Goal: Use online tool/utility: Utilize a website feature to perform a specific function

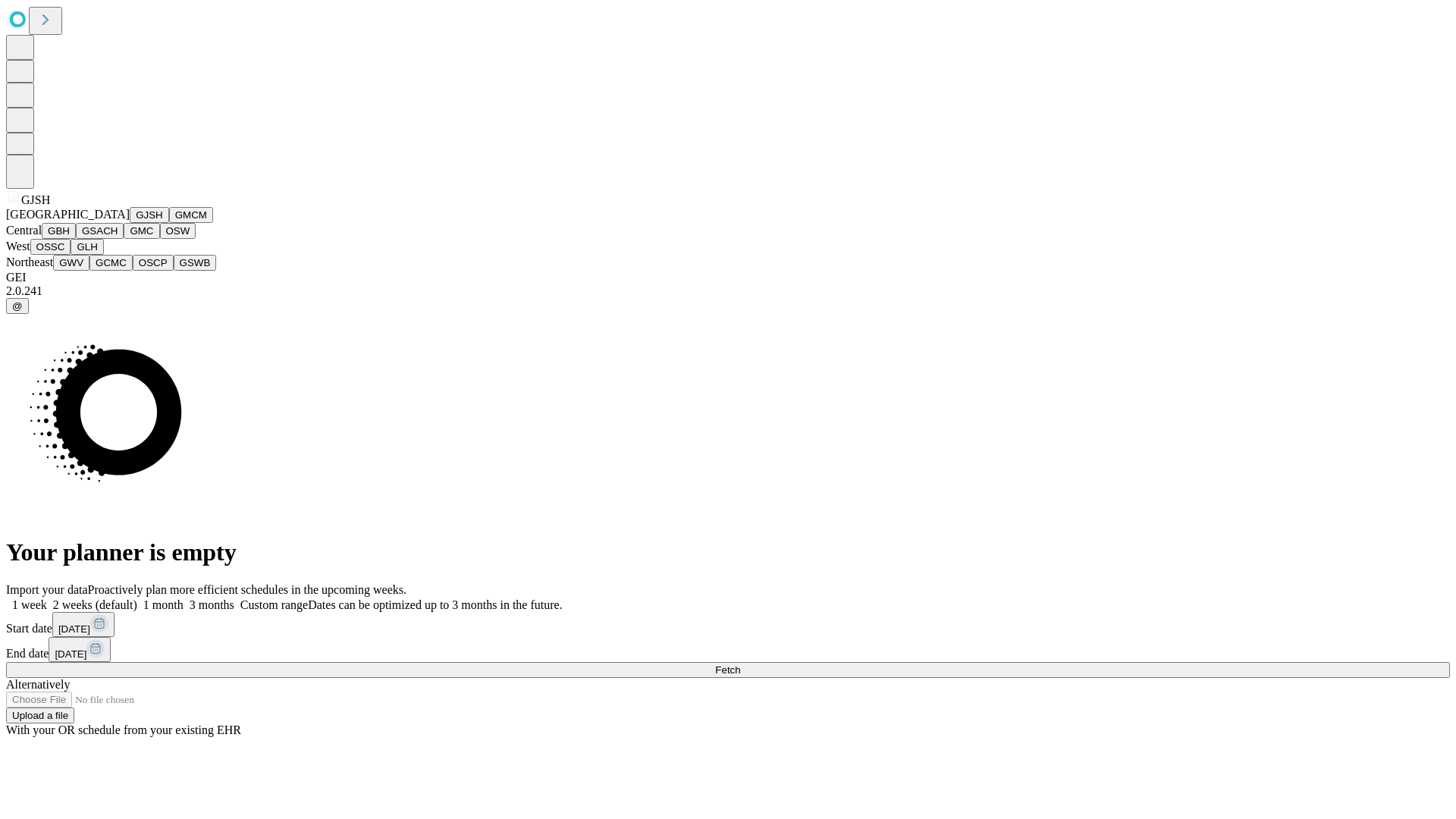
click at [130, 223] on button "GJSH" at bounding box center [149, 214] width 39 height 16
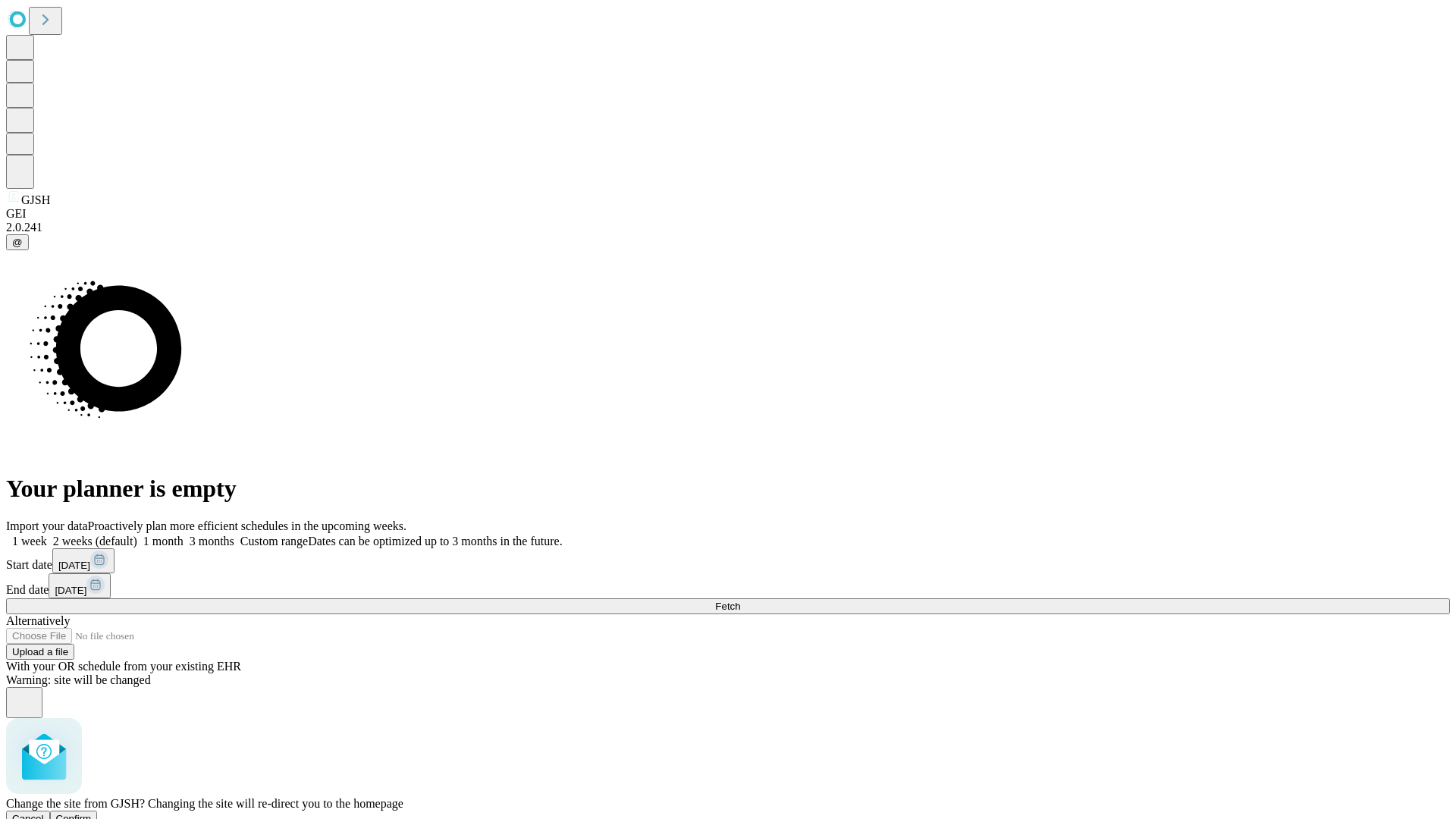
click at [92, 813] on span "Confirm" at bounding box center [74, 819] width 36 height 12
click at [47, 535] on label "1 week" at bounding box center [26, 541] width 41 height 13
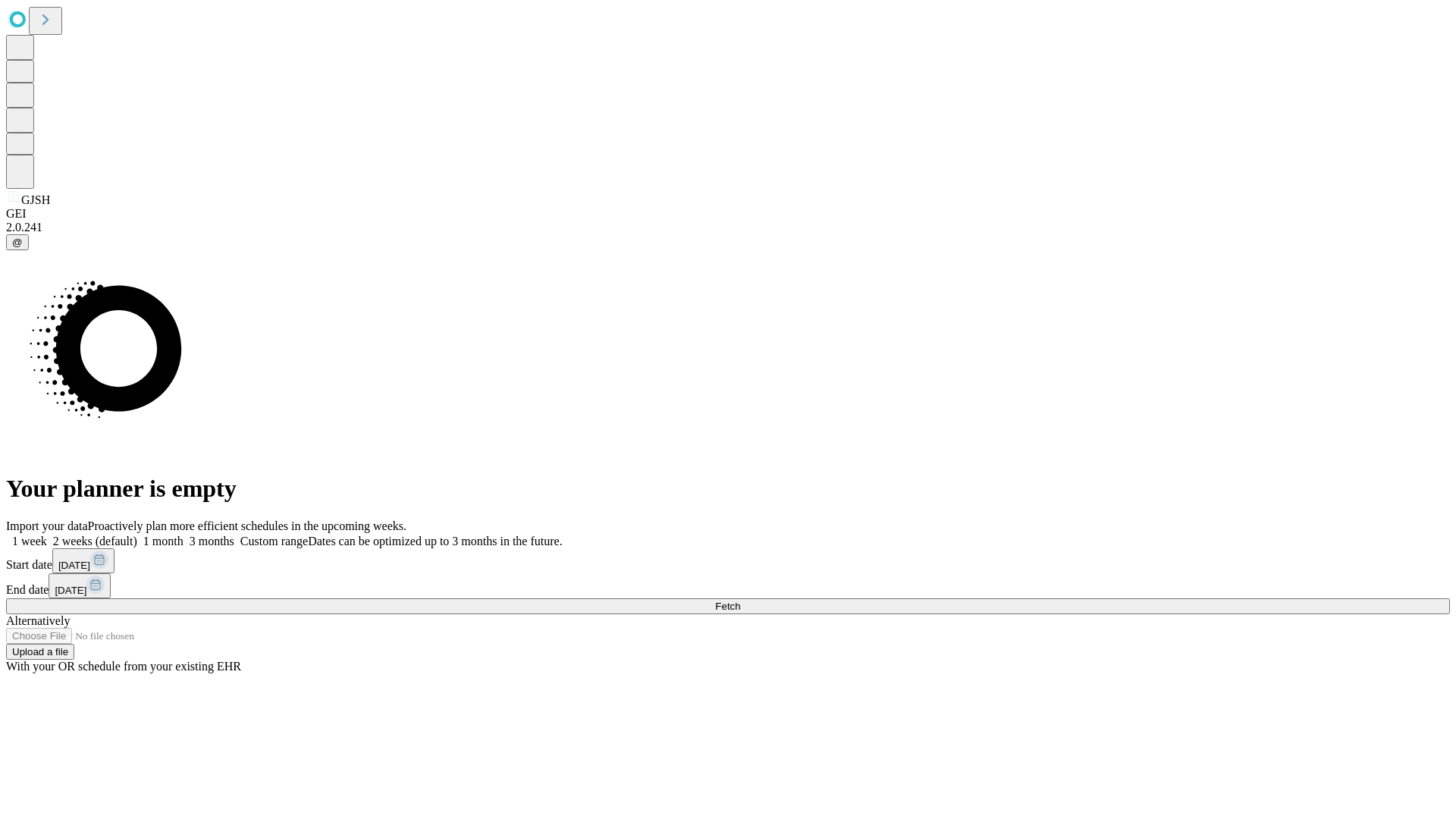
click at [740, 601] on span "Fetch" at bounding box center [728, 606] width 25 height 12
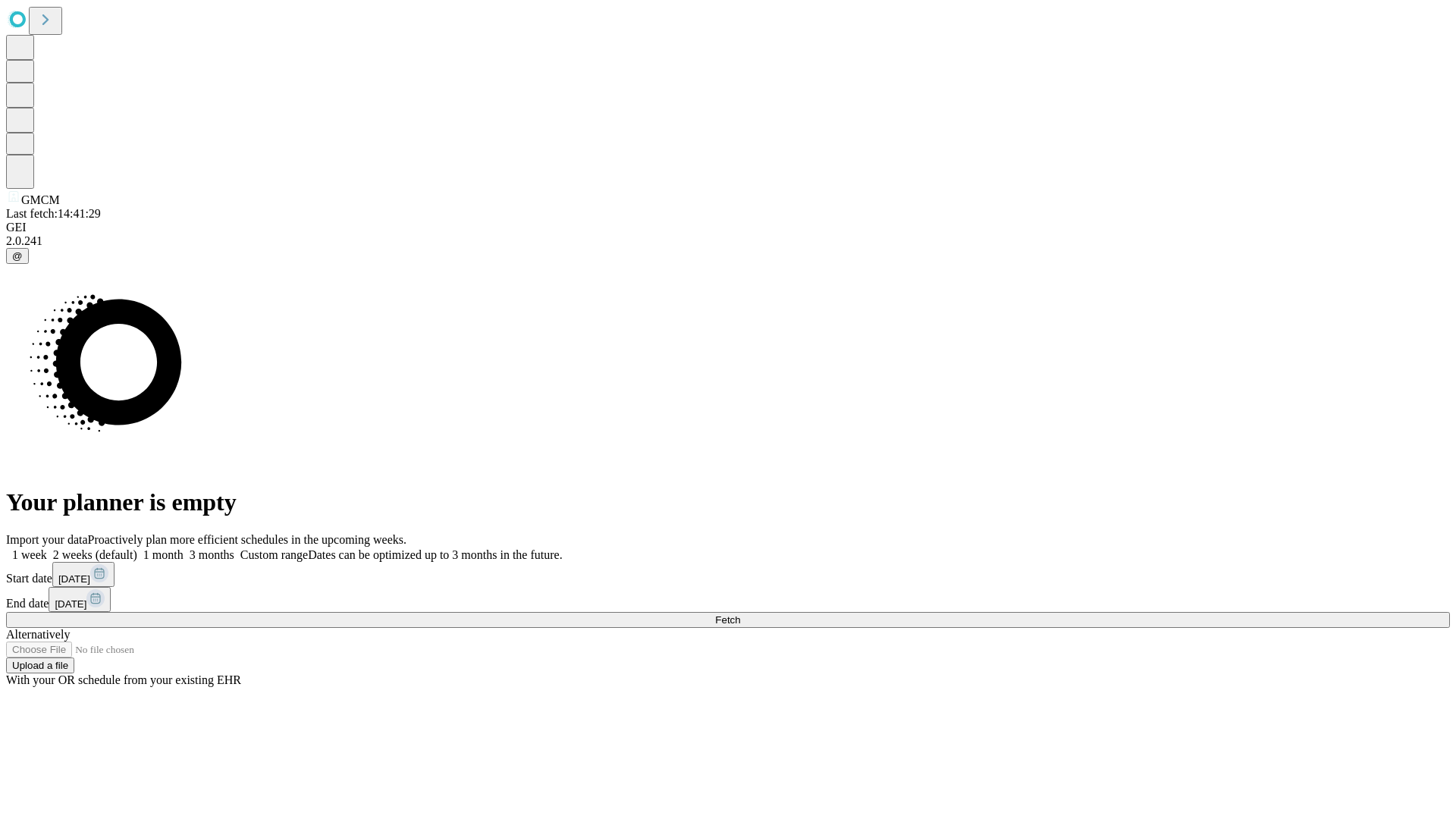
click at [47, 549] on label "1 week" at bounding box center [26, 555] width 41 height 13
click at [740, 614] on span "Fetch" at bounding box center [728, 620] width 25 height 12
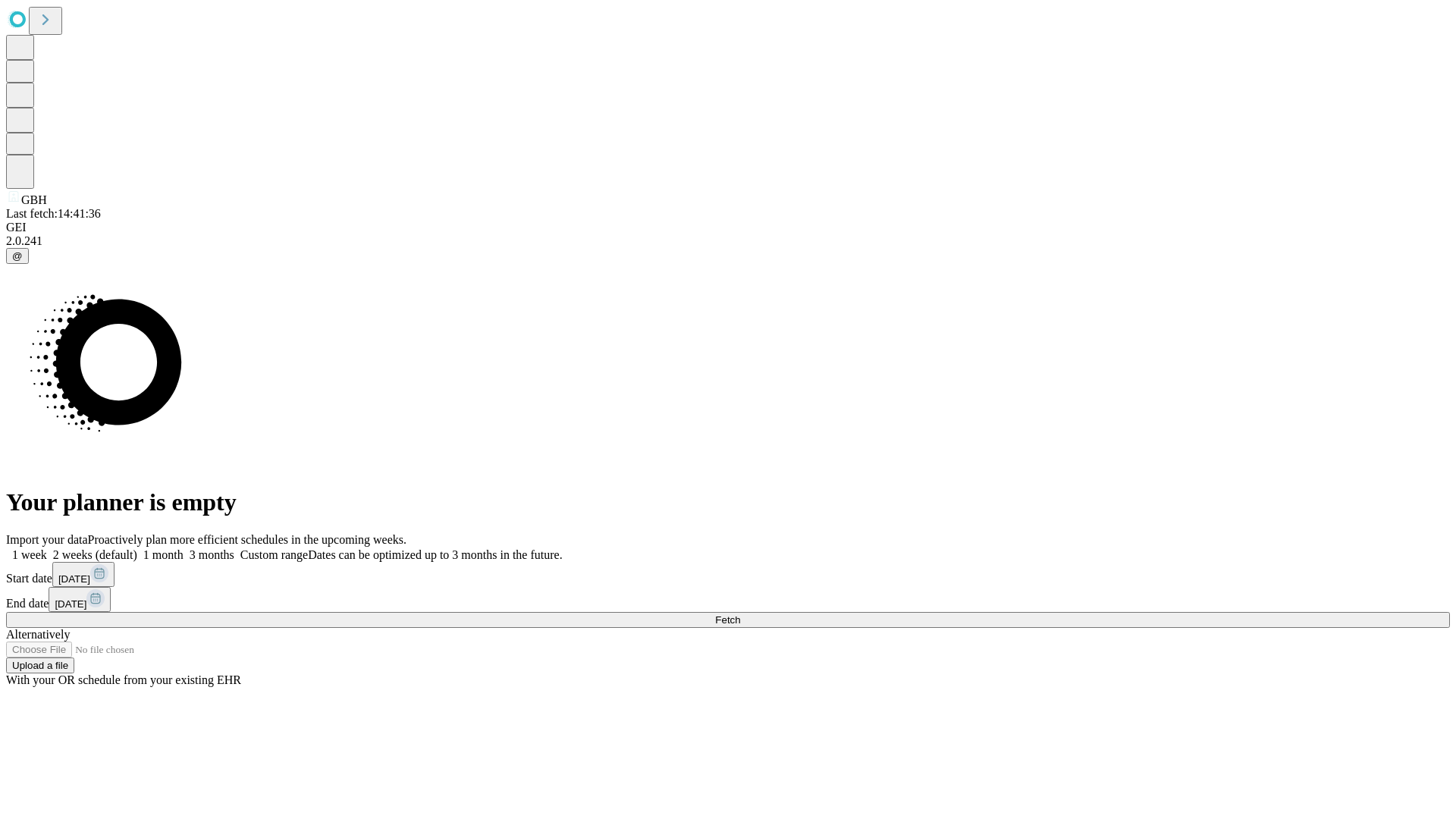
click at [47, 549] on label "1 week" at bounding box center [26, 555] width 41 height 13
click at [740, 614] on span "Fetch" at bounding box center [728, 620] width 25 height 12
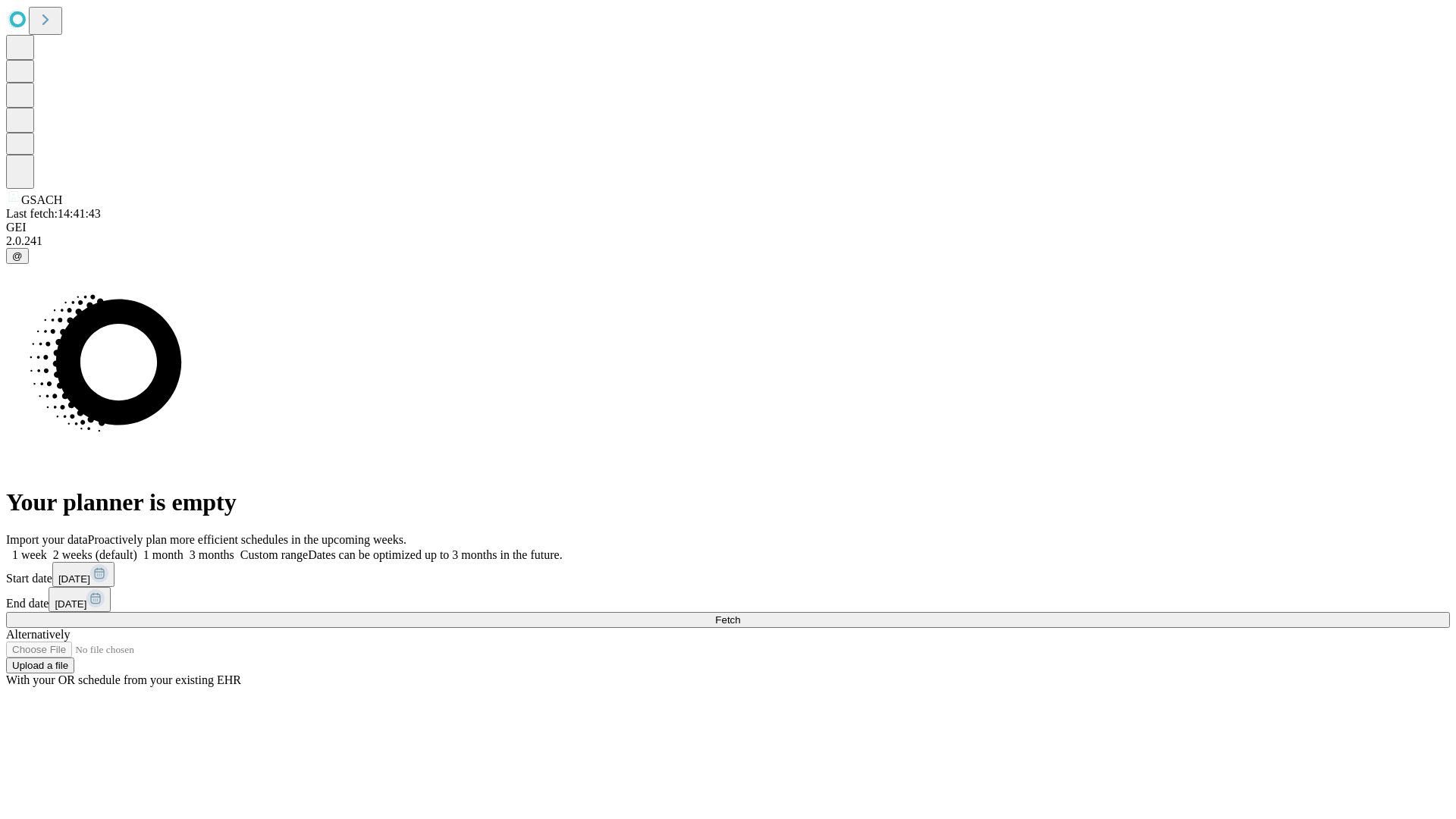
click at [47, 549] on label "1 week" at bounding box center [26, 555] width 41 height 13
click at [740, 614] on span "Fetch" at bounding box center [728, 620] width 25 height 12
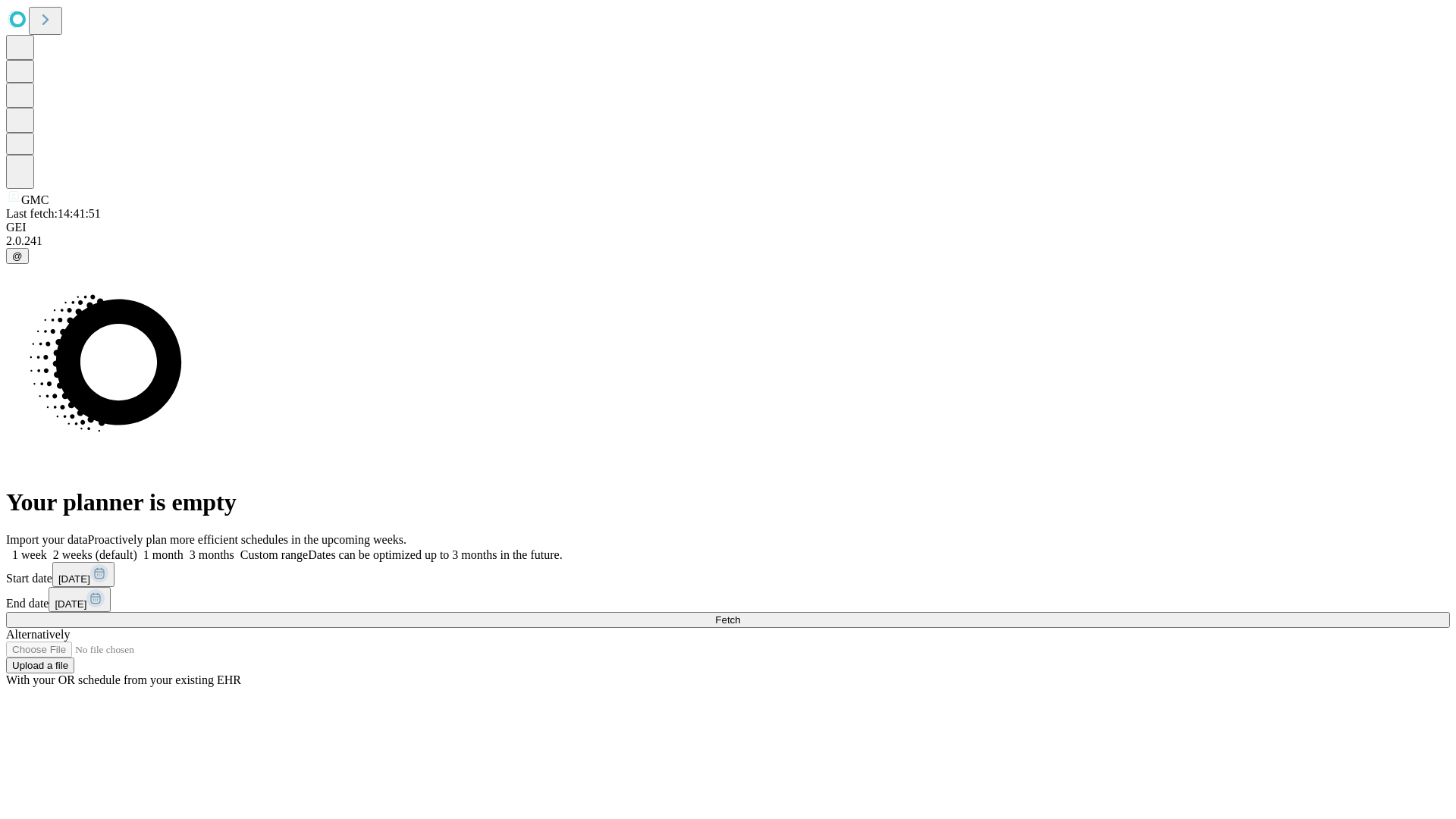
click at [47, 549] on label "1 week" at bounding box center [26, 555] width 41 height 13
click at [740, 614] on span "Fetch" at bounding box center [728, 620] width 25 height 12
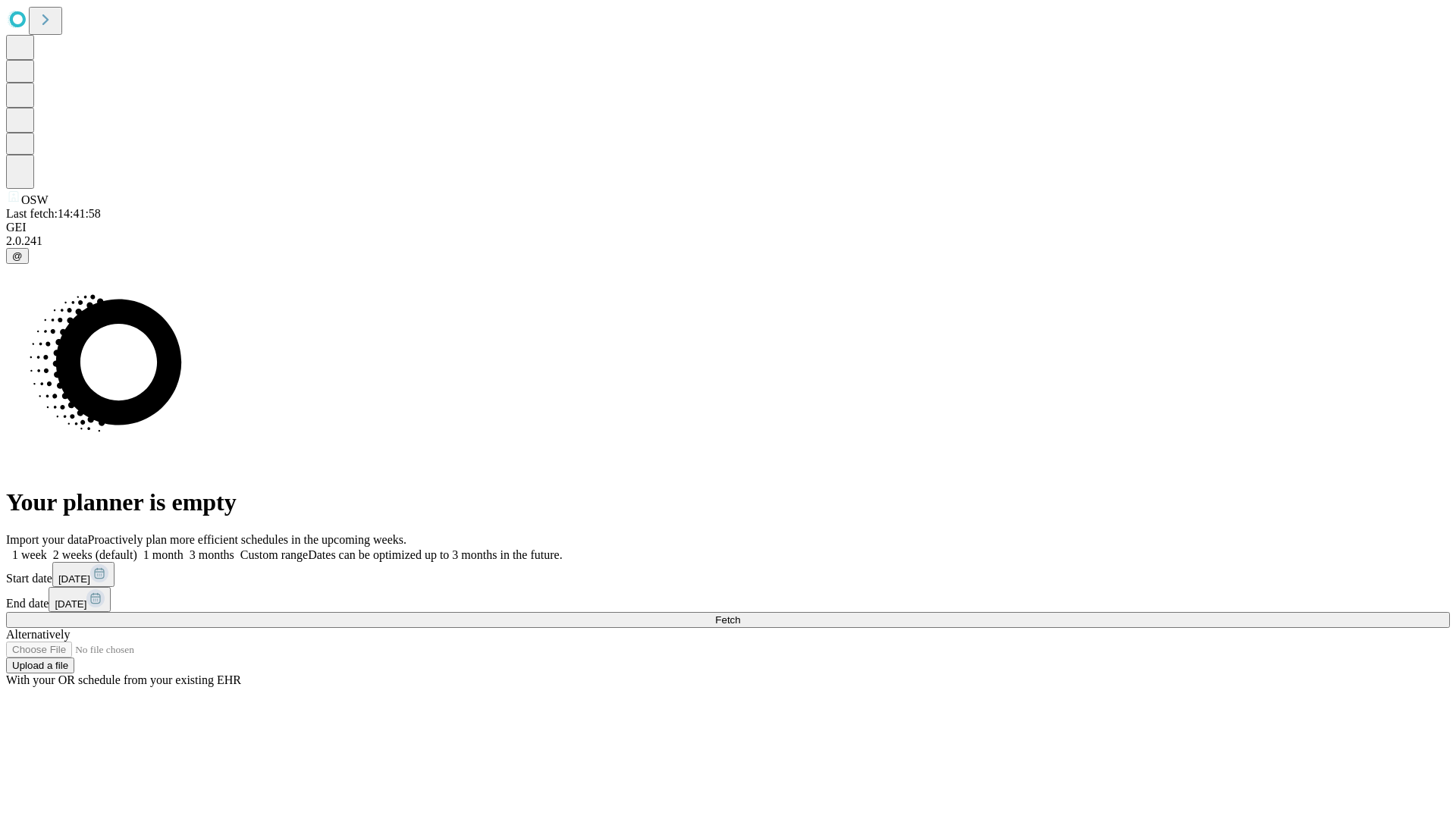
click at [47, 549] on label "1 week" at bounding box center [26, 555] width 41 height 13
click at [740, 614] on span "Fetch" at bounding box center [728, 620] width 25 height 12
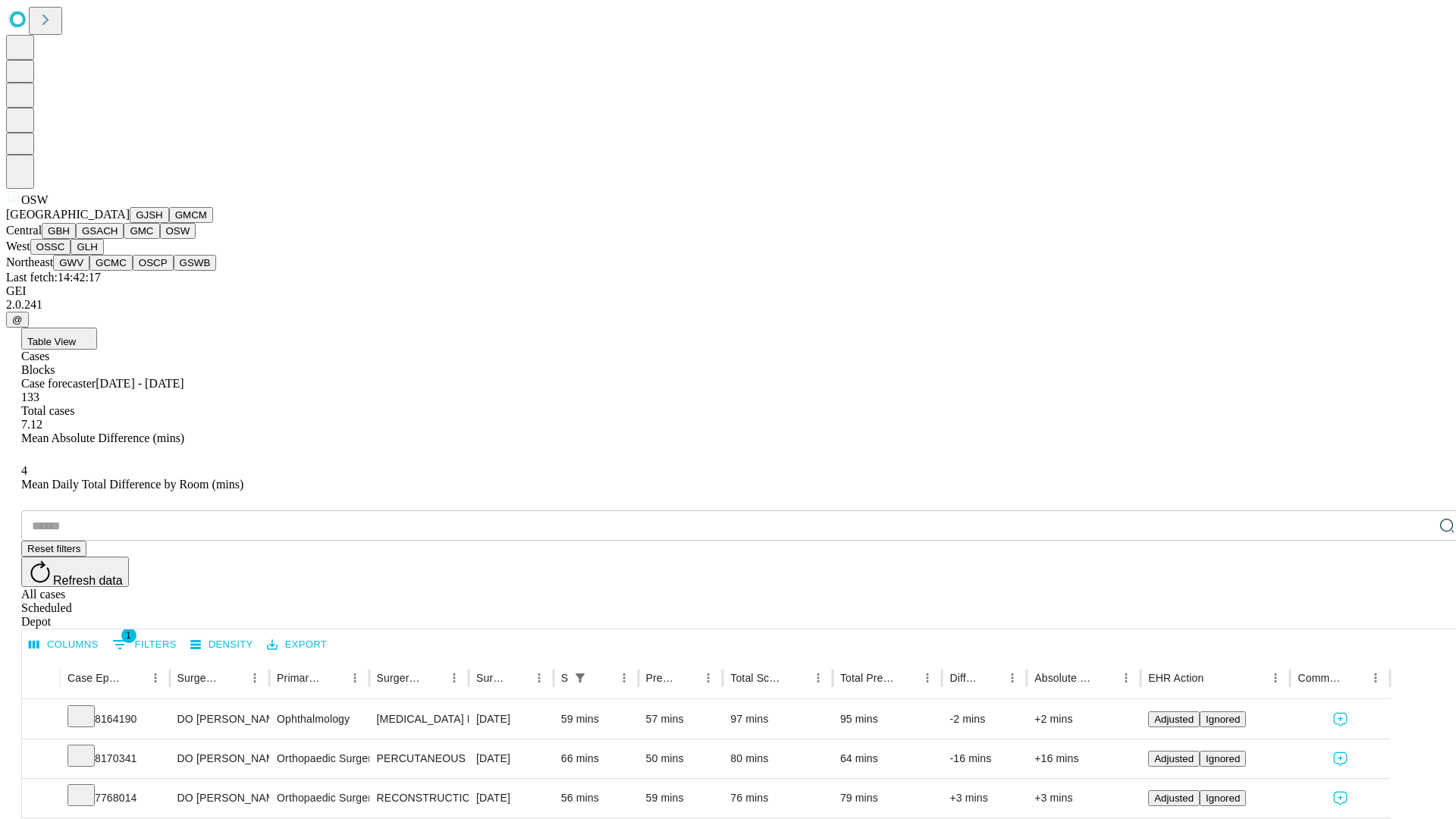
click at [71, 254] on button "OSSC" at bounding box center [51, 247] width 41 height 16
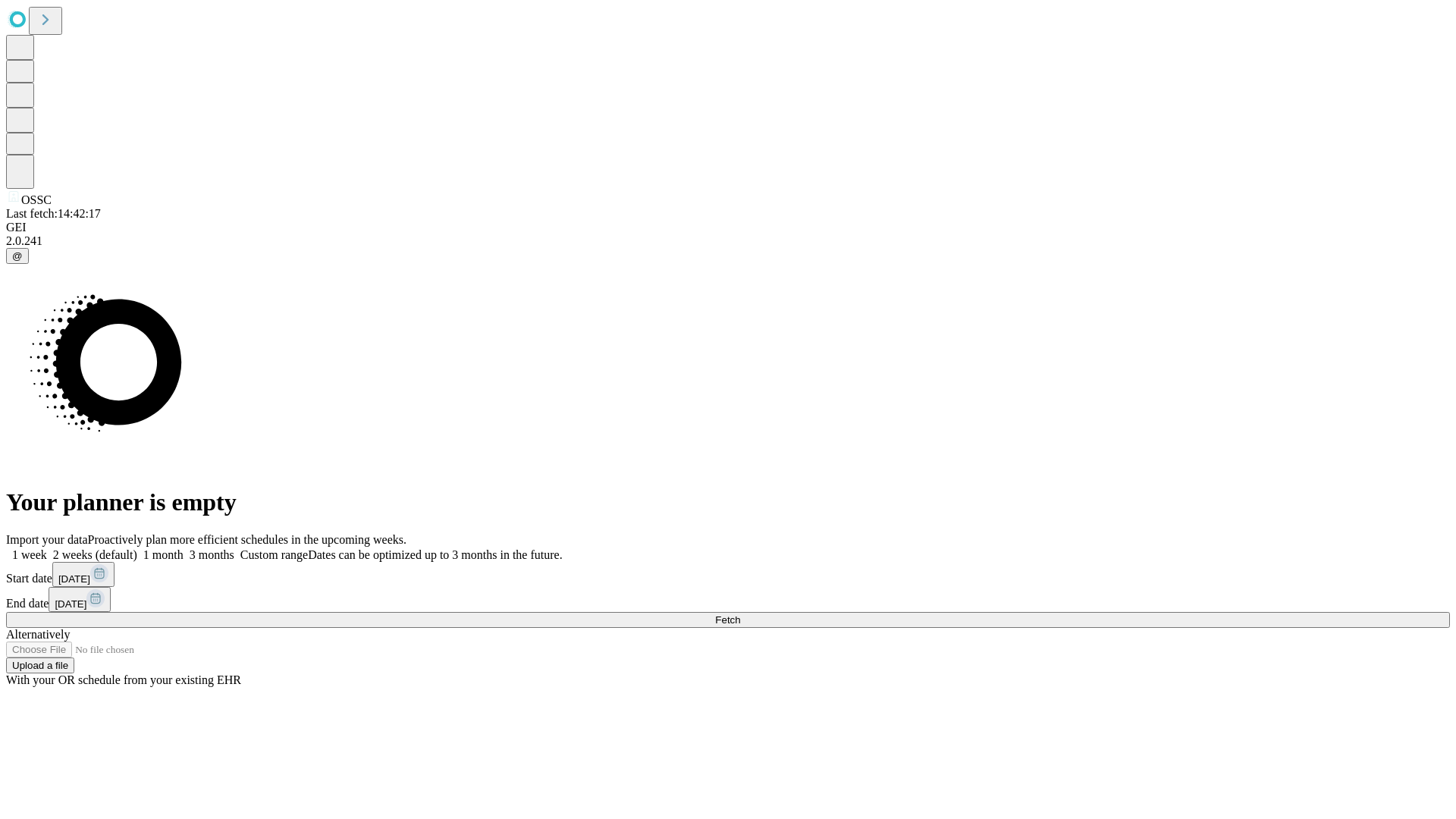
click at [47, 549] on label "1 week" at bounding box center [26, 555] width 41 height 13
click at [740, 614] on span "Fetch" at bounding box center [728, 620] width 25 height 12
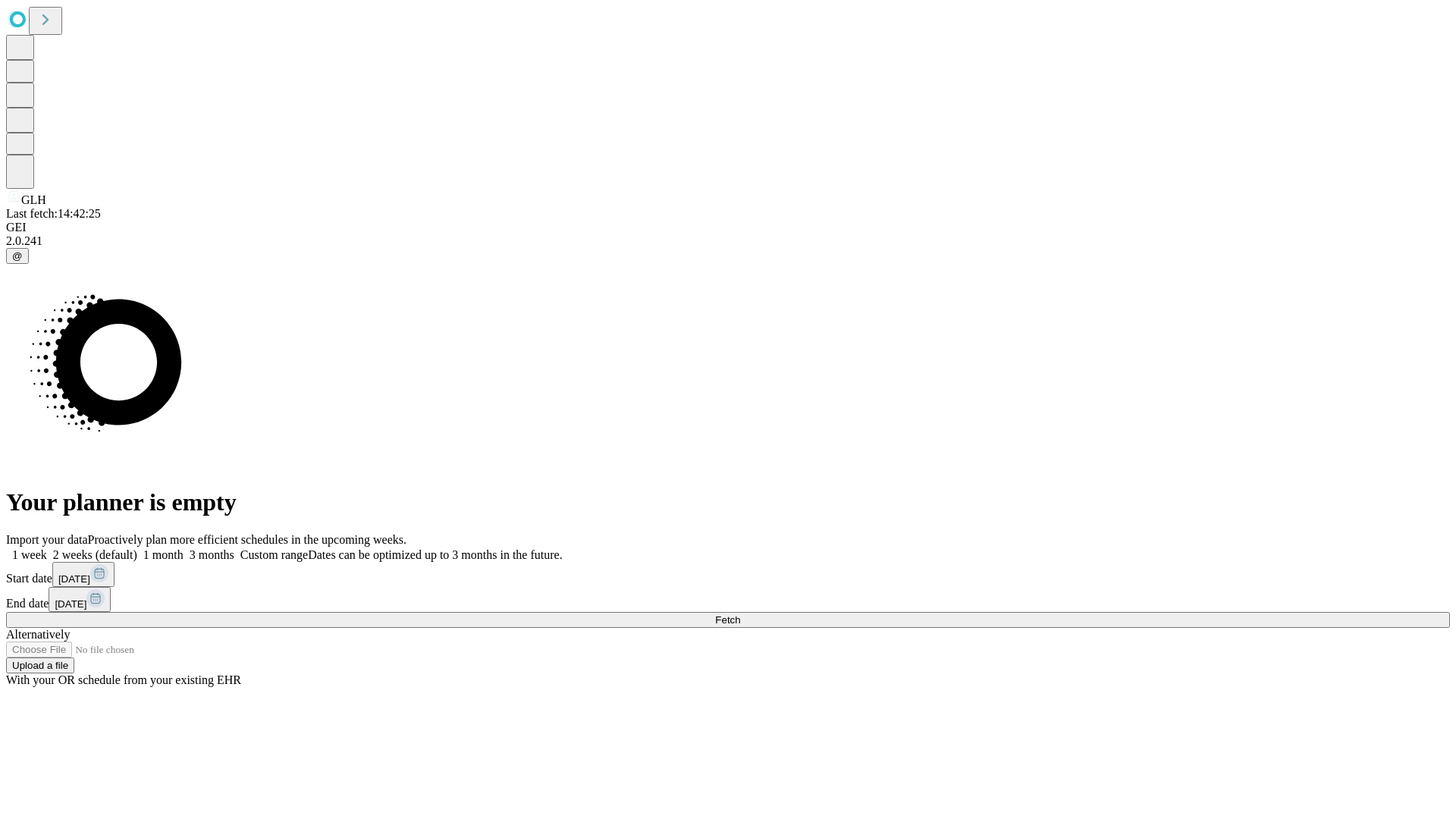
click at [47, 549] on label "1 week" at bounding box center [26, 555] width 41 height 13
click at [740, 614] on span "Fetch" at bounding box center [728, 620] width 25 height 12
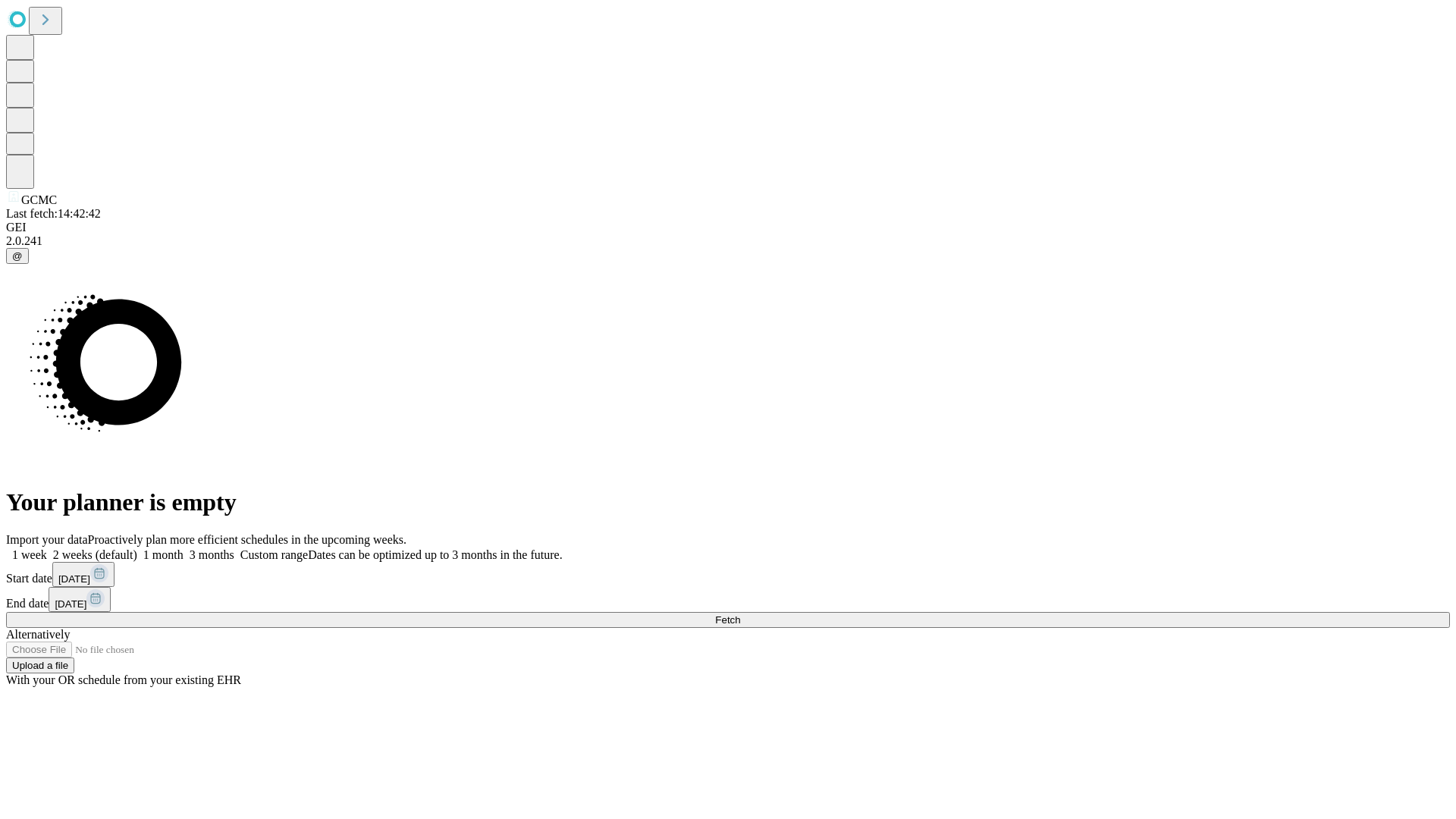
click at [47, 549] on label "1 week" at bounding box center [26, 555] width 41 height 13
click at [740, 614] on span "Fetch" at bounding box center [728, 620] width 25 height 12
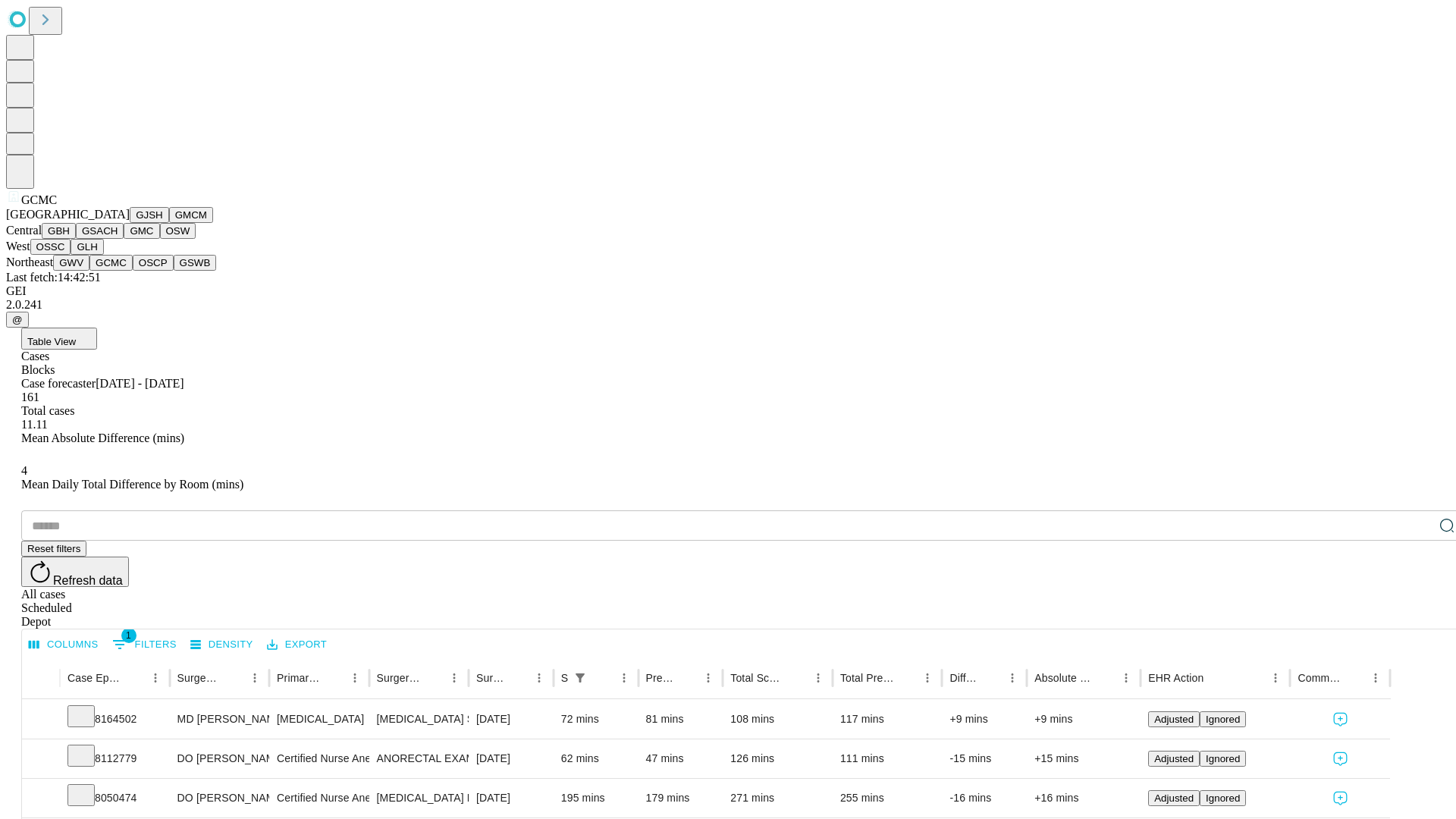
click at [133, 271] on button "OSCP" at bounding box center [153, 262] width 41 height 16
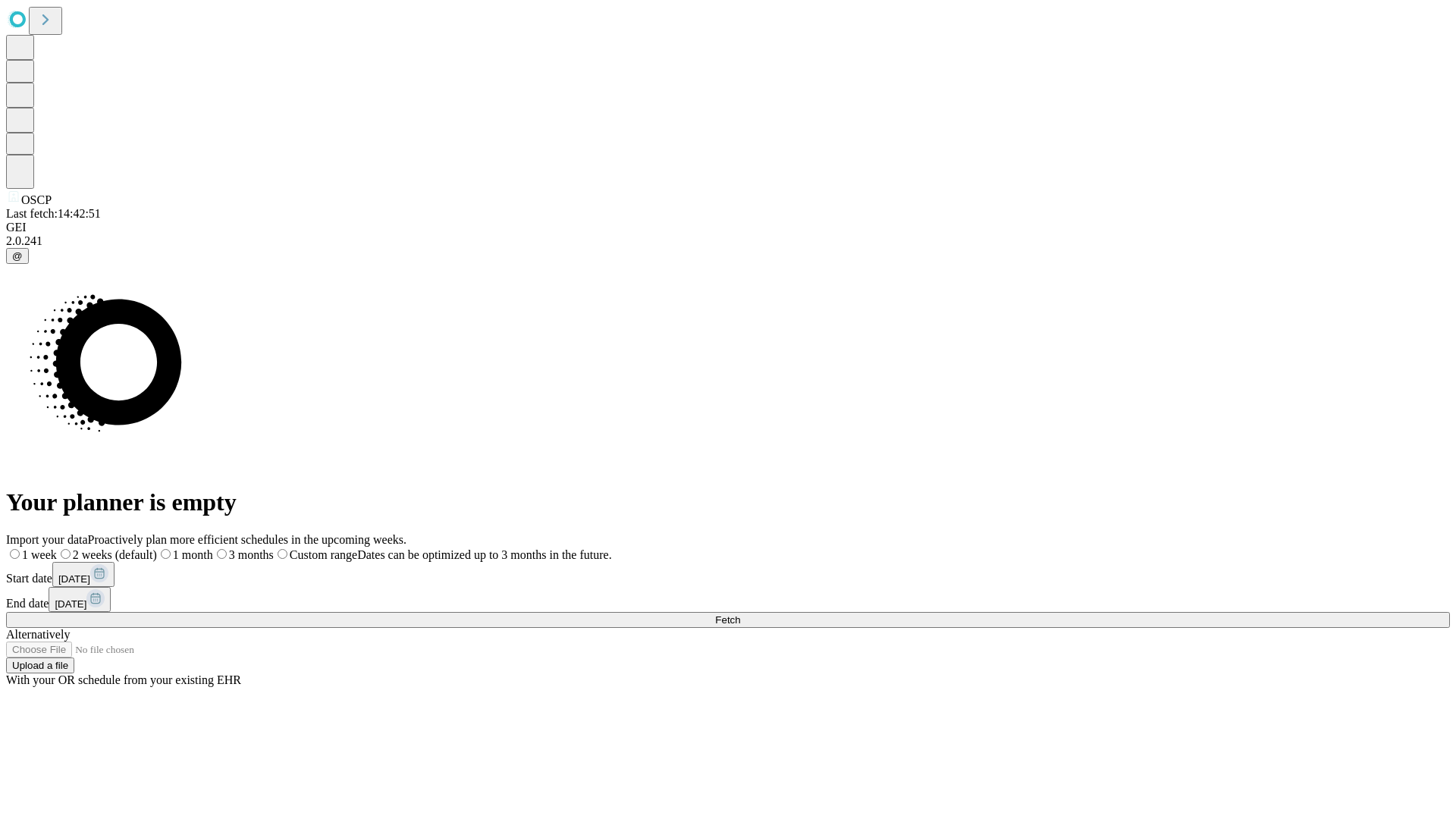
click at [57, 549] on label "1 week" at bounding box center [31, 555] width 51 height 13
click at [740, 614] on span "Fetch" at bounding box center [728, 620] width 25 height 12
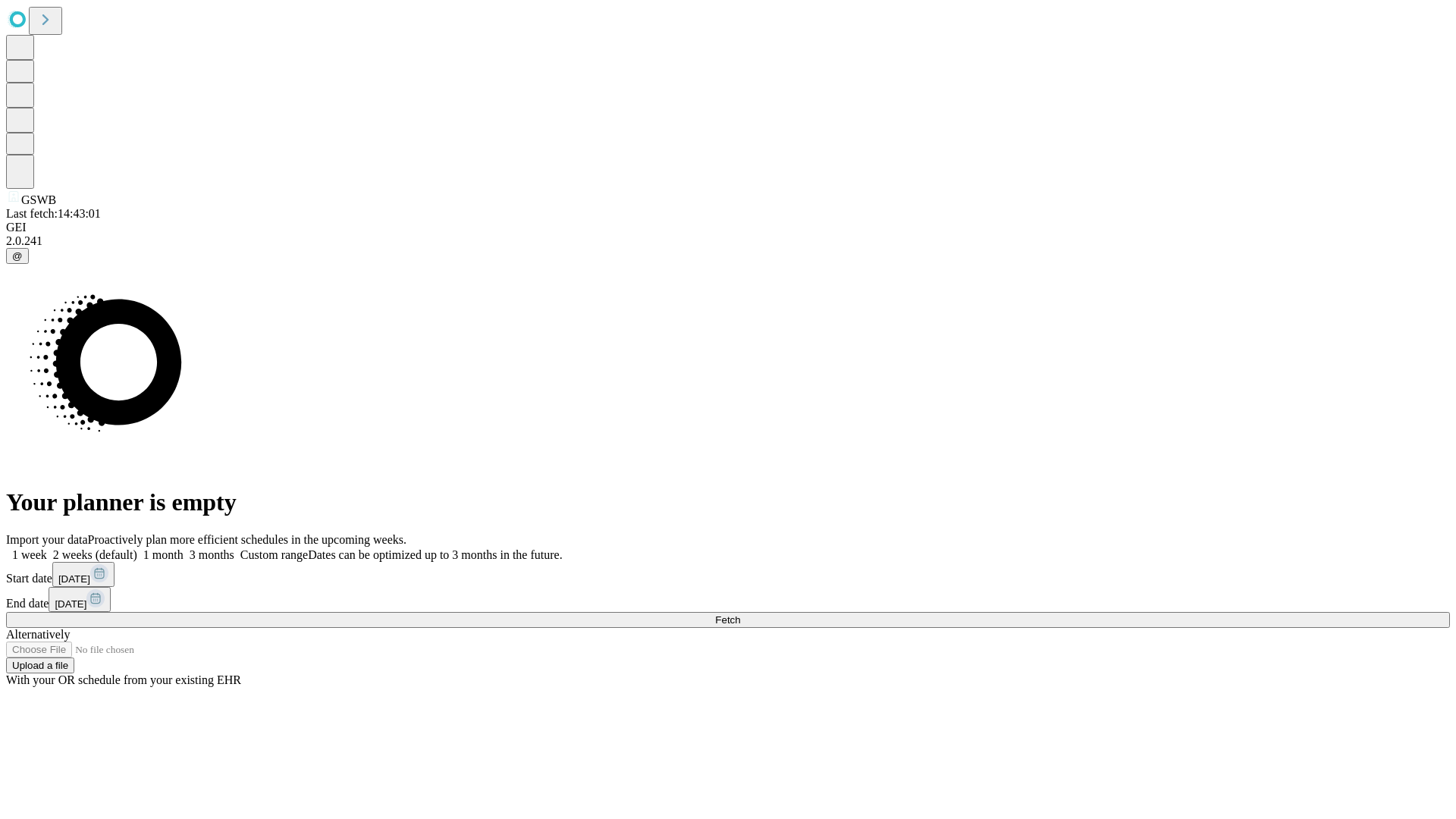
click at [740, 614] on span "Fetch" at bounding box center [728, 620] width 25 height 12
